Goal: Information Seeking & Learning: Learn about a topic

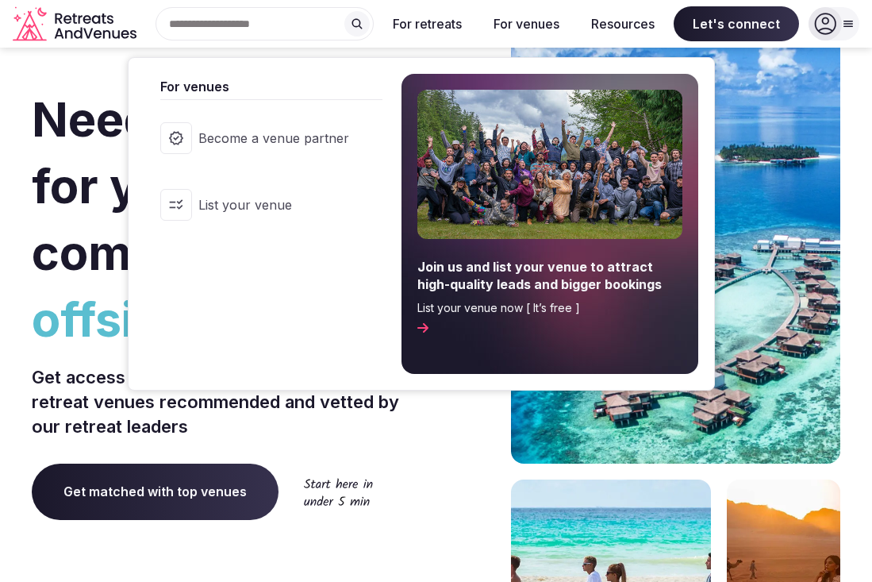
click at [271, 129] on link "Become a venue partner" at bounding box center [263, 137] width 238 height 63
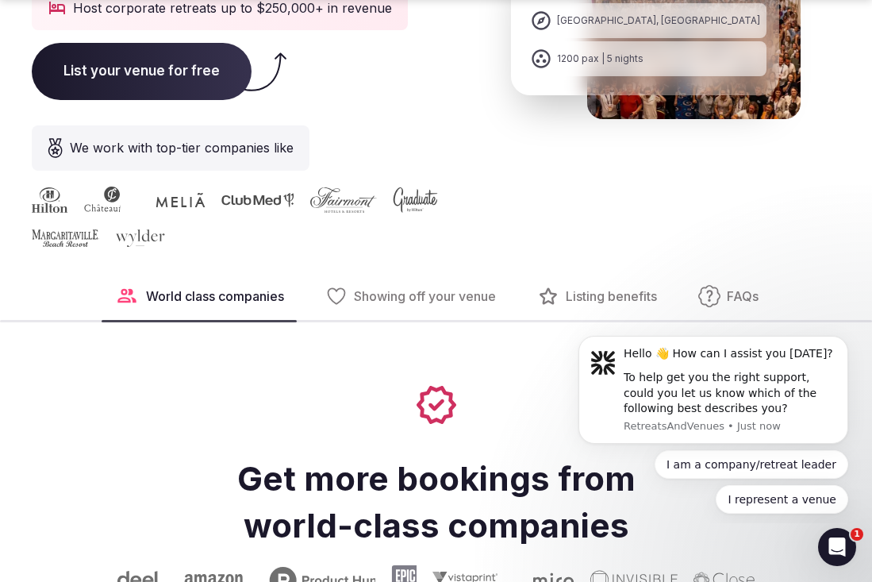
scroll to position [463, 0]
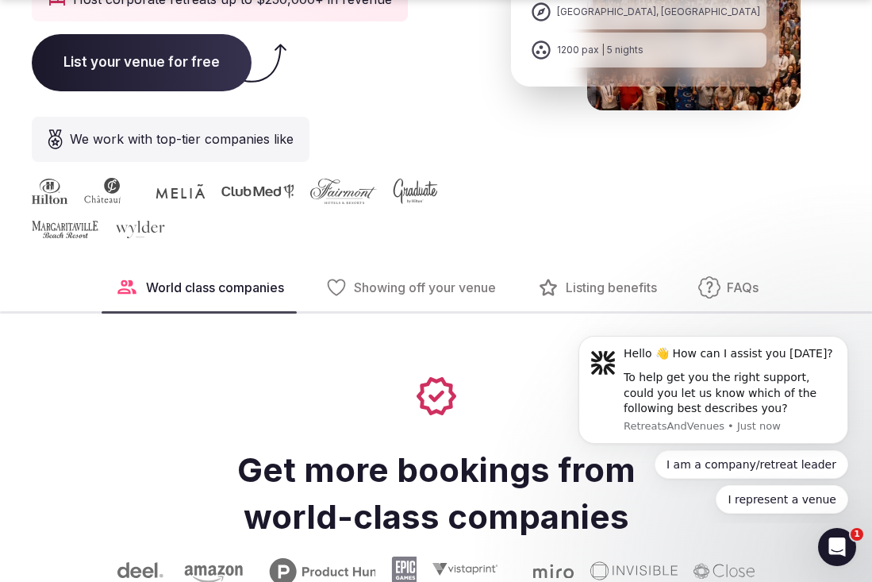
click at [736, 283] on span "FAQs" at bounding box center [743, 287] width 32 height 17
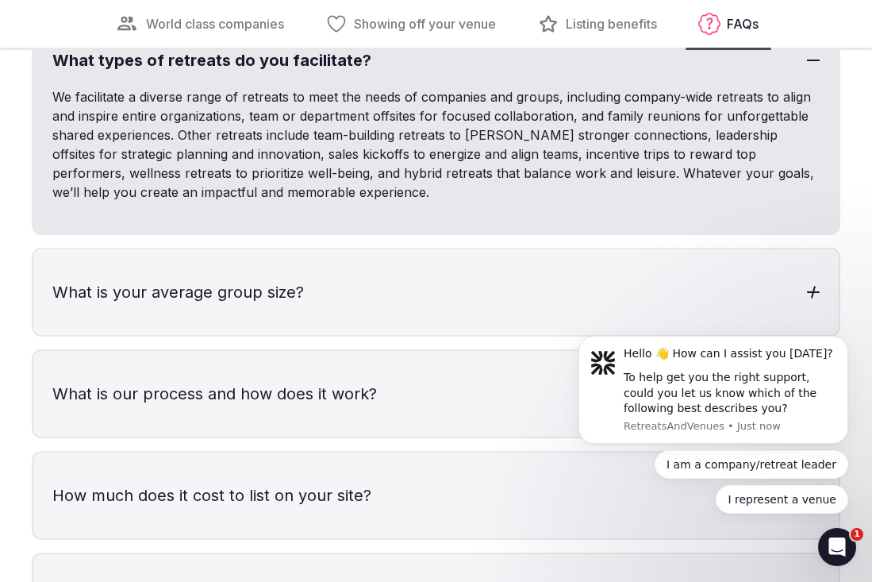
scroll to position [4484, 0]
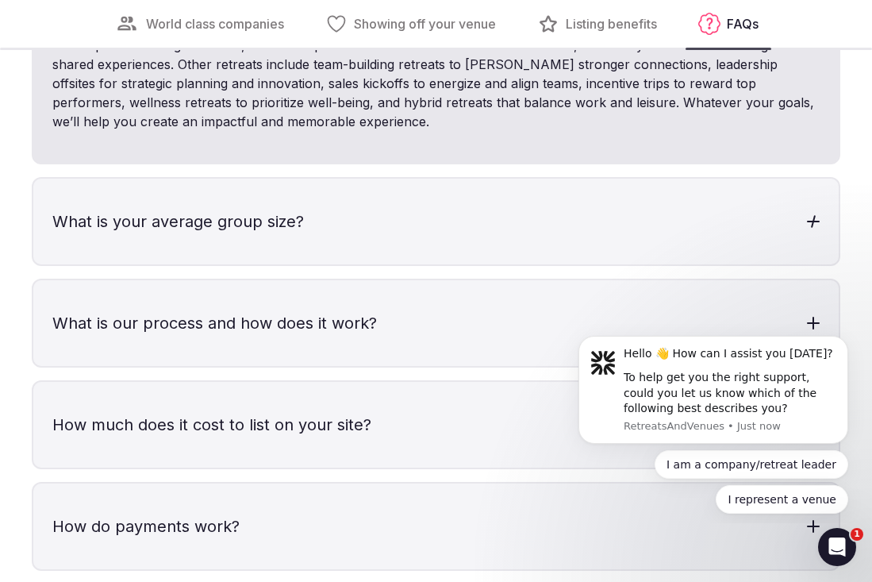
click at [359, 202] on h3 "What is your average group size?" at bounding box center [435, 222] width 805 height 86
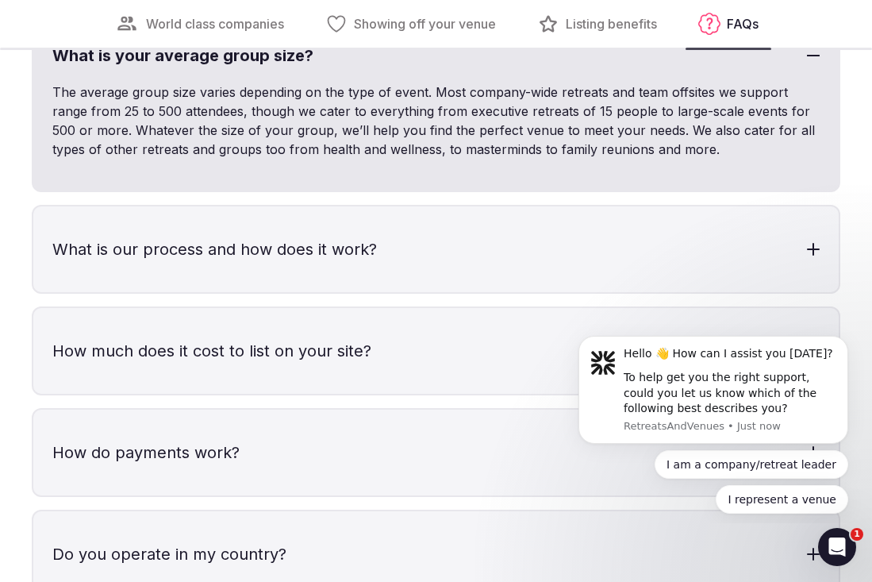
scroll to position [4650, 0]
click at [335, 225] on h3 "What is our process and how does it work?" at bounding box center [435, 249] width 805 height 86
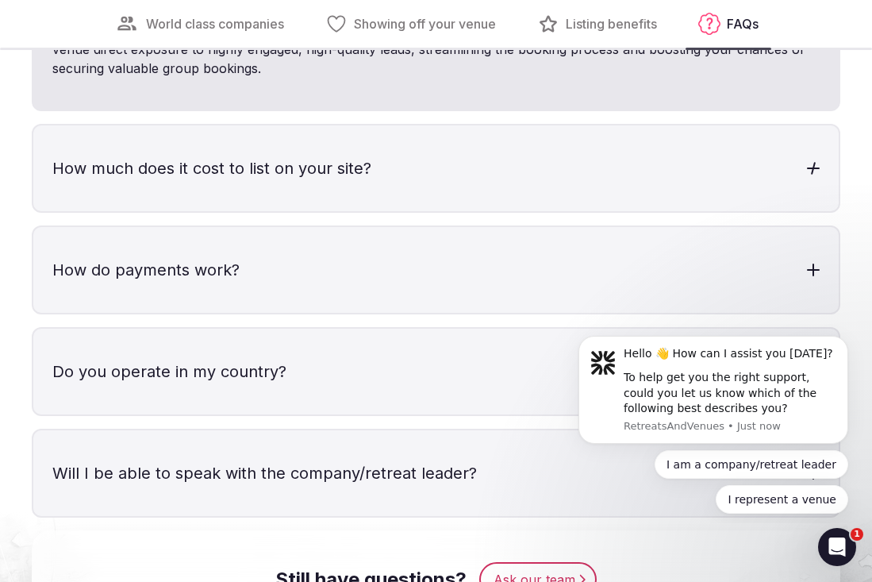
scroll to position [4962, 0]
click at [296, 151] on h3 "How much does it cost to list on your site?" at bounding box center [435, 168] width 805 height 86
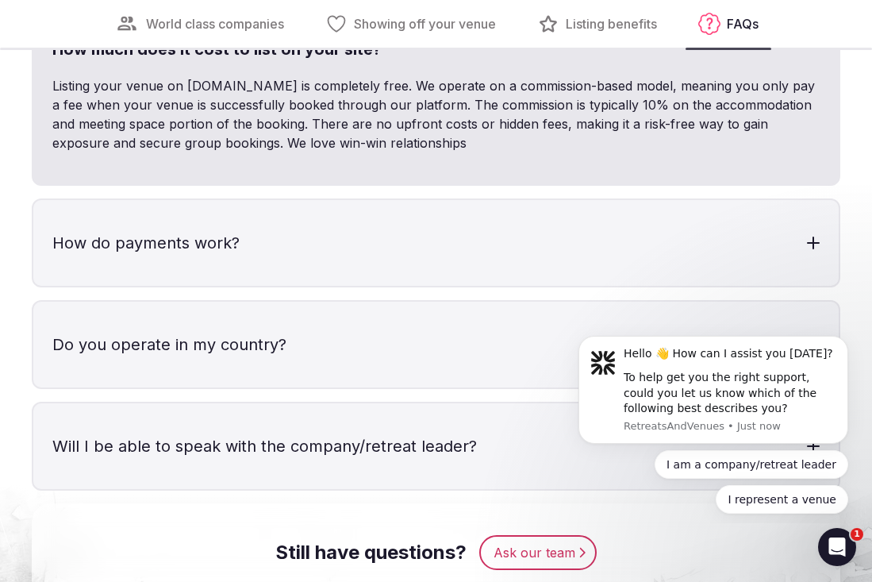
scroll to position [5082, 0]
click at [313, 236] on h3 "How do payments work?" at bounding box center [435, 242] width 805 height 86
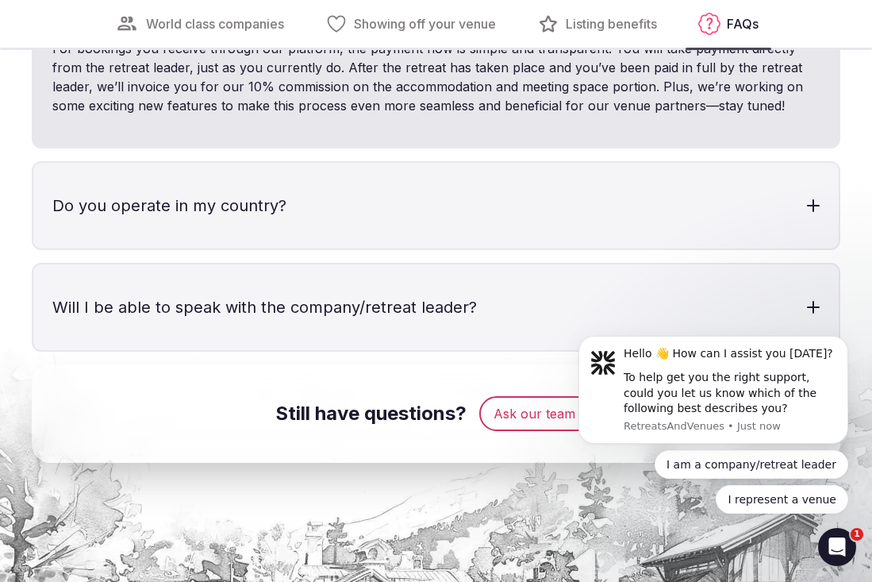
scroll to position [0, 0]
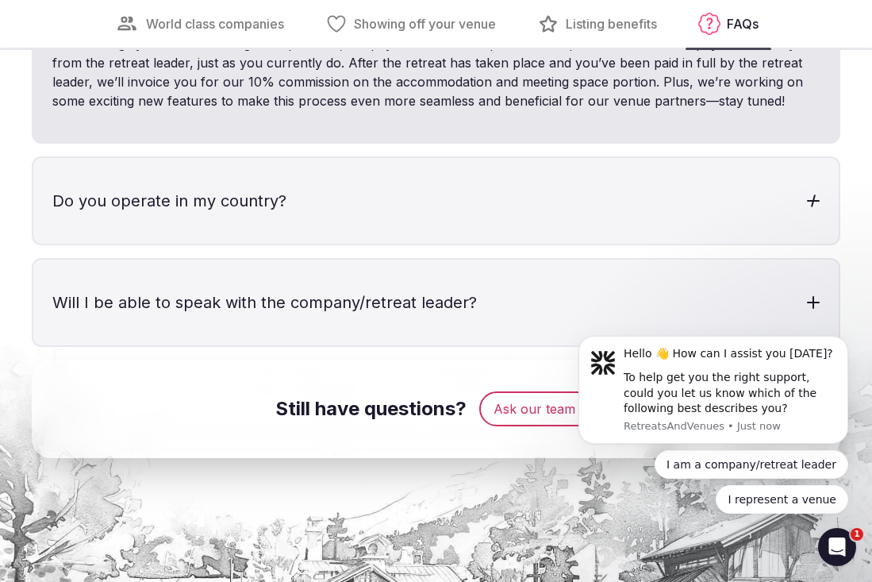
click at [309, 210] on h3 "Do you operate in my country?" at bounding box center [435, 201] width 805 height 86
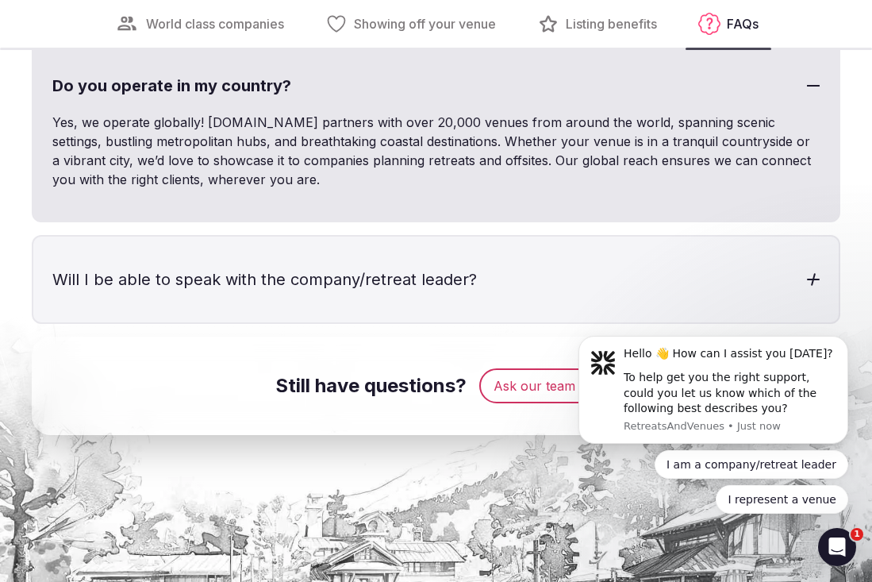
click at [312, 252] on h3 "Will I be able to speak with the company/retreat leader?" at bounding box center [435, 279] width 805 height 86
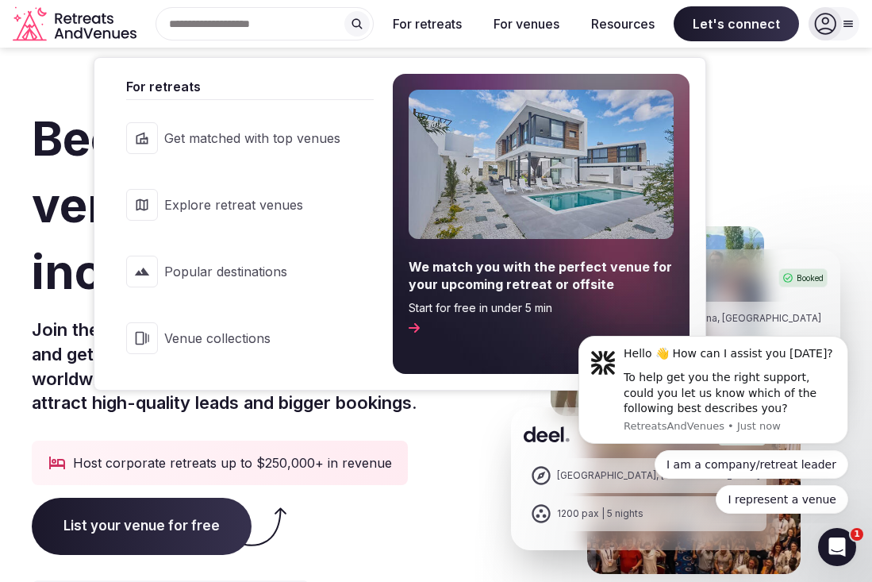
click at [242, 201] on span "Explore retreat venues" at bounding box center [252, 204] width 176 height 17
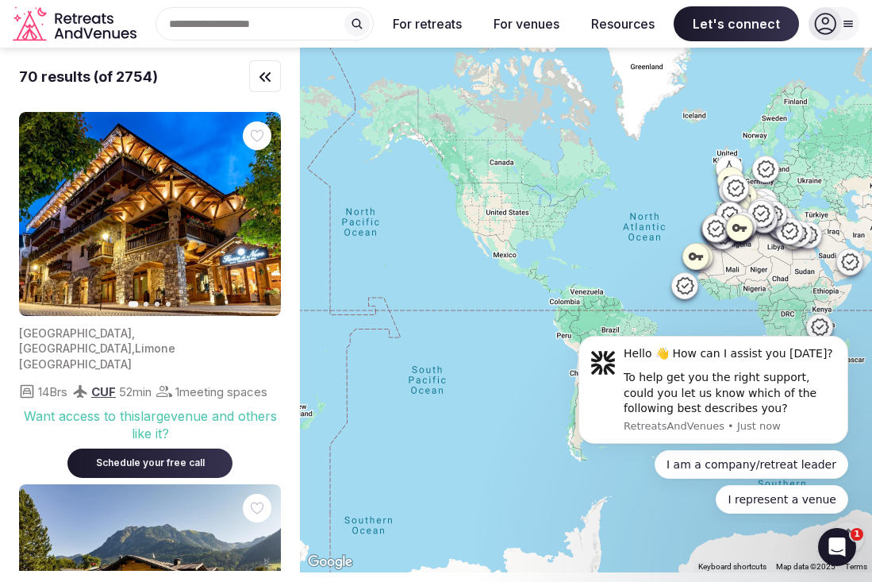
drag, startPoint x: 351, startPoint y: 437, endPoint x: 655, endPoint y: 272, distance: 346.6
click at [655, 272] on div at bounding box center [586, 310] width 572 height 525
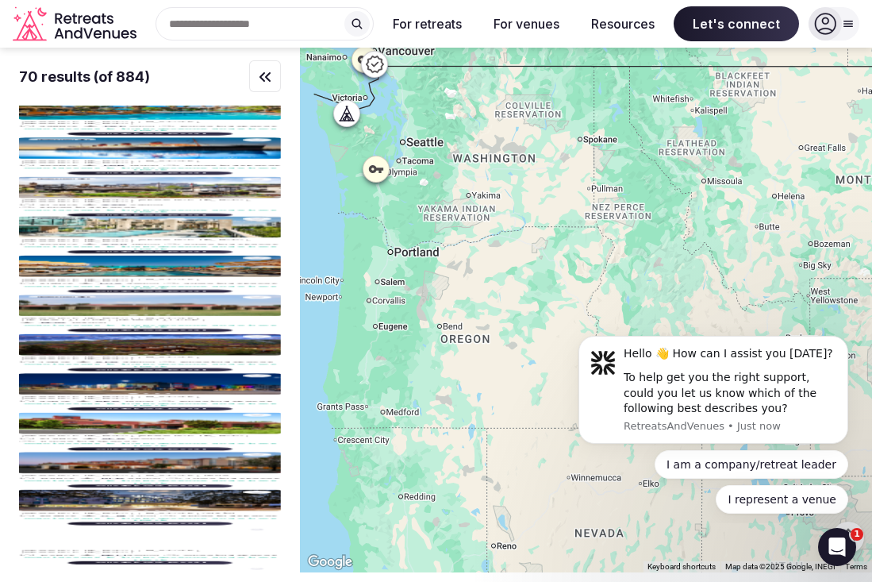
drag, startPoint x: 405, startPoint y: 229, endPoint x: 490, endPoint y: 267, distance: 93.5
click at [490, 267] on div at bounding box center [586, 310] width 572 height 525
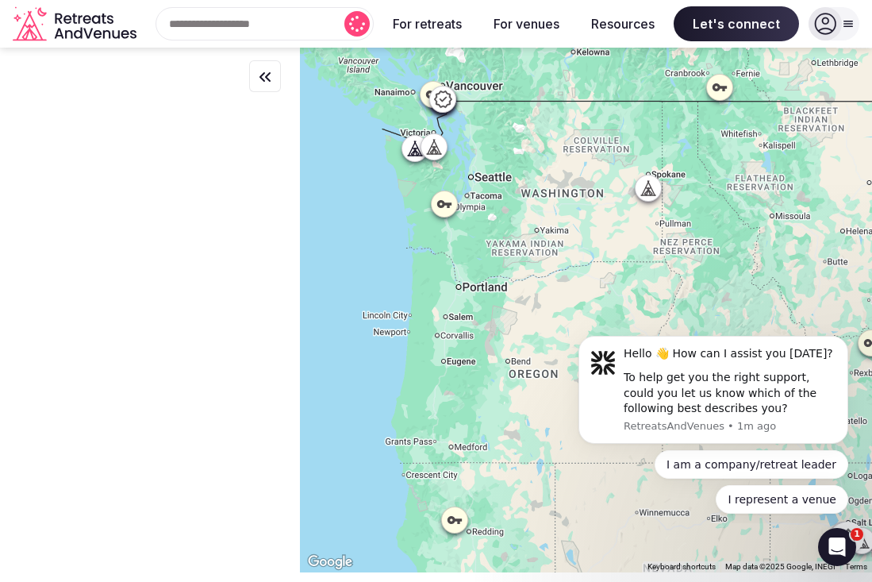
click at [450, 206] on icon at bounding box center [444, 204] width 16 height 16
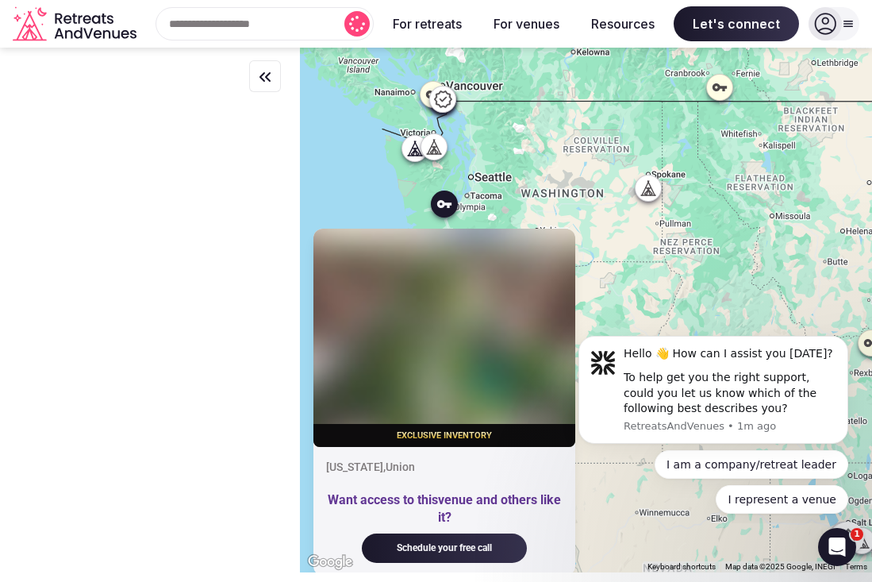
click at [438, 147] on icon at bounding box center [433, 146] width 16 height 16
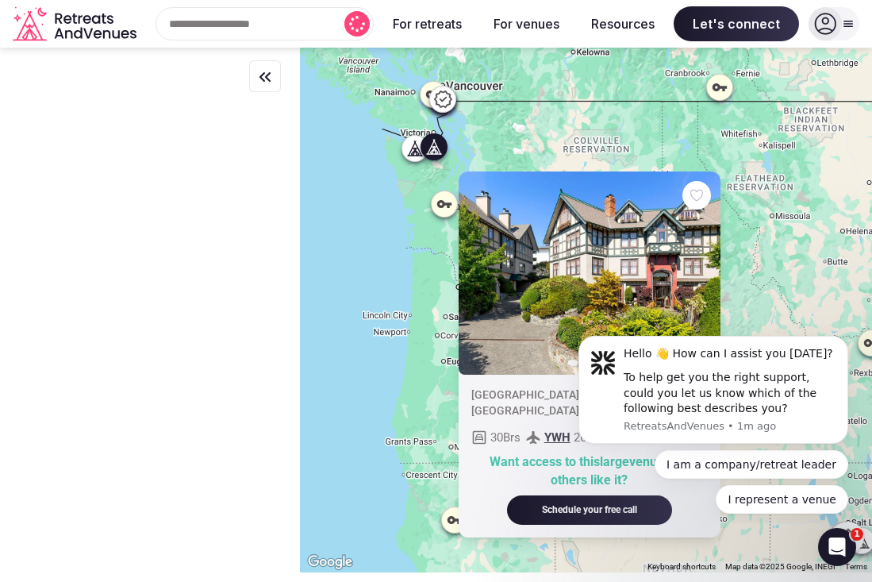
click at [414, 152] on icon at bounding box center [413, 153] width 4 height 6
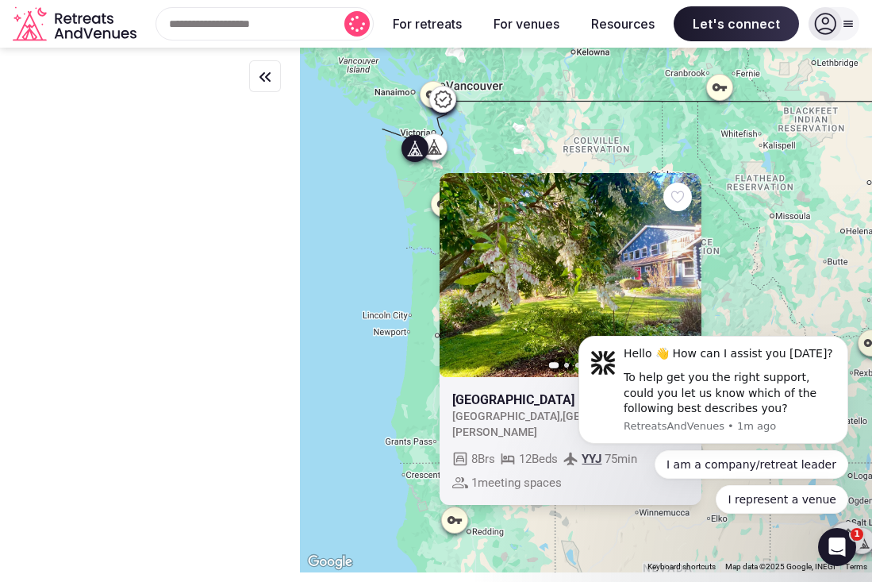
click at [294, 27] on div "Search Popular Destinations [GEOGRAPHIC_DATA], [GEOGRAPHIC_DATA] [GEOGRAPHIC_DA…" at bounding box center [258, 23] width 231 height 33
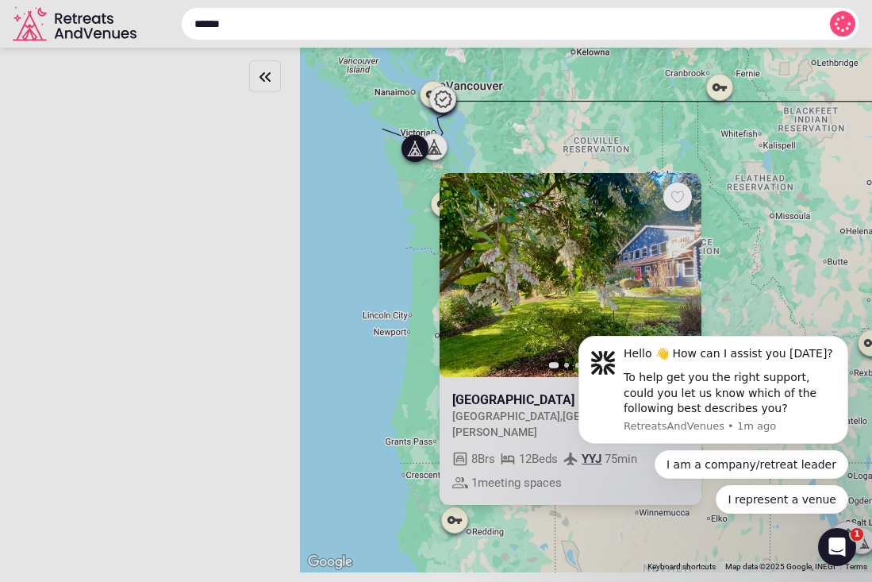
type input "******"
